Goal: Task Accomplishment & Management: Manage account settings

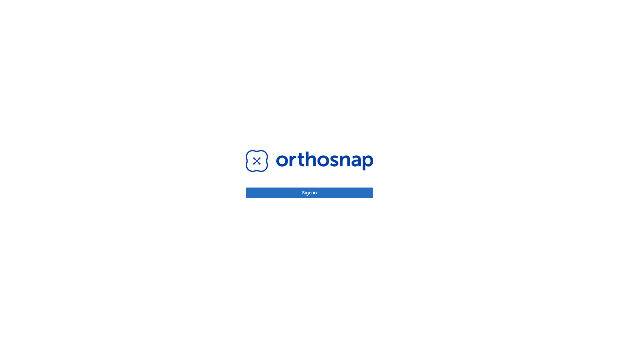
click at [309, 193] on button "Sign in" at bounding box center [310, 193] width 128 height 11
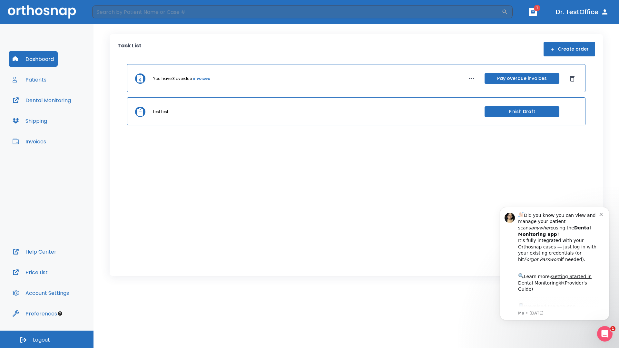
click at [47, 339] on span "Logout" at bounding box center [41, 339] width 17 height 7
